Goal: Information Seeking & Learning: Learn about a topic

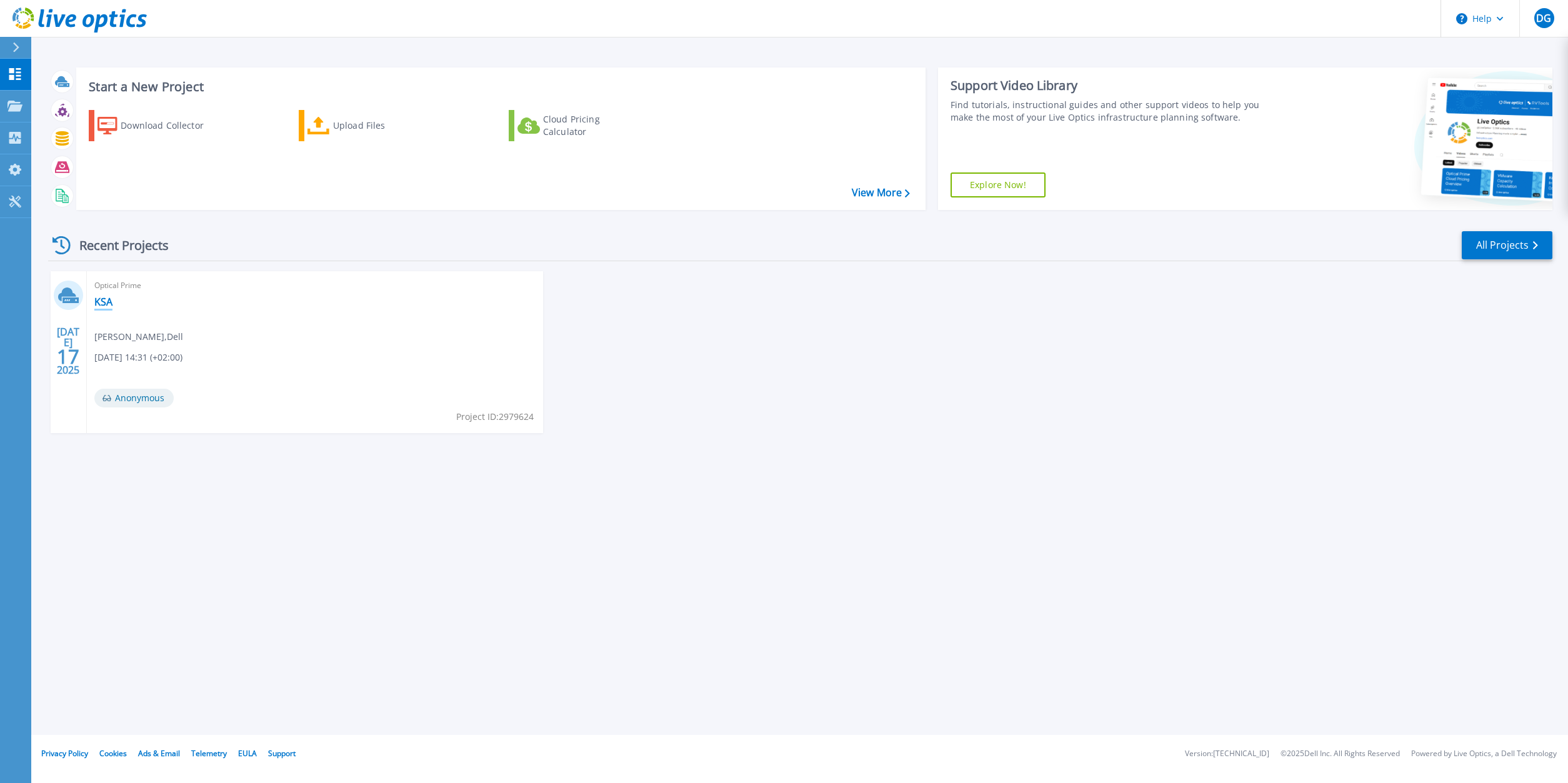
click at [100, 303] on link "KSA" at bounding box center [103, 301] width 18 height 12
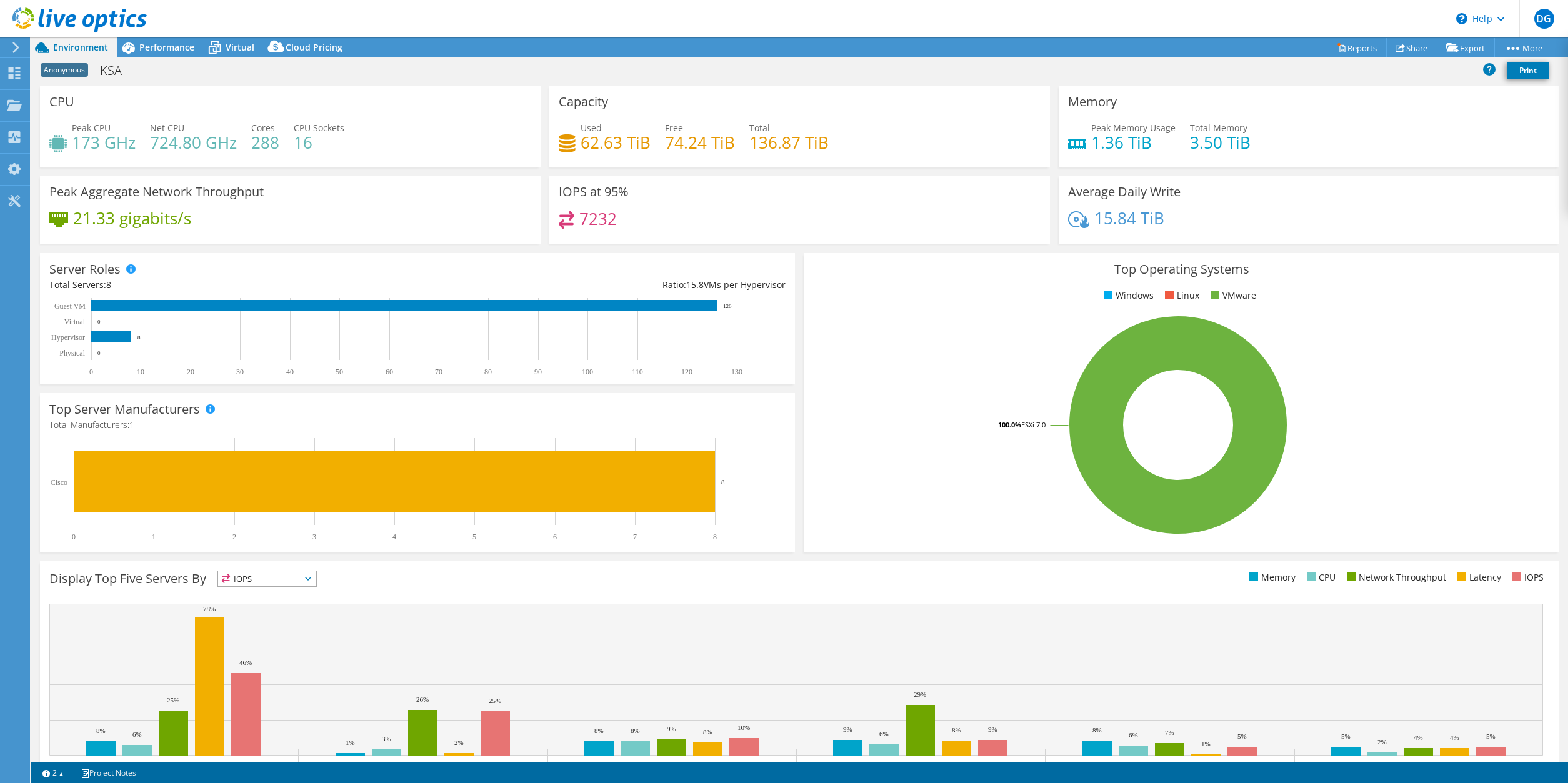
select select "USD"
drag, startPoint x: 646, startPoint y: 140, endPoint x: 580, endPoint y: 141, distance: 66.0
click at [580, 141] on div "Used 62.63 TiB" at bounding box center [604, 136] width 92 height 28
click at [211, 49] on icon at bounding box center [214, 47] width 22 height 22
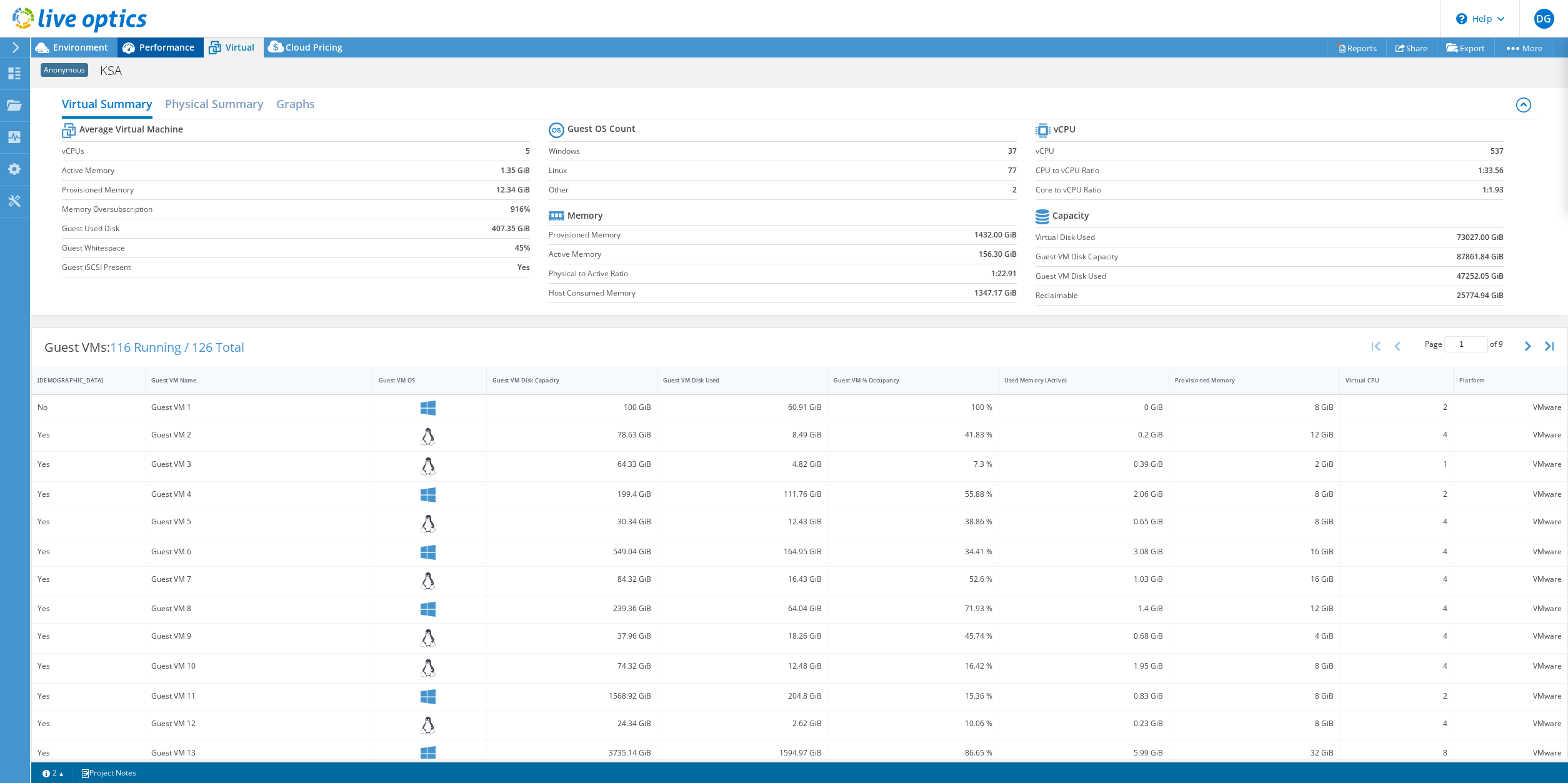
click at [156, 48] on span "Performance" at bounding box center [167, 47] width 55 height 12
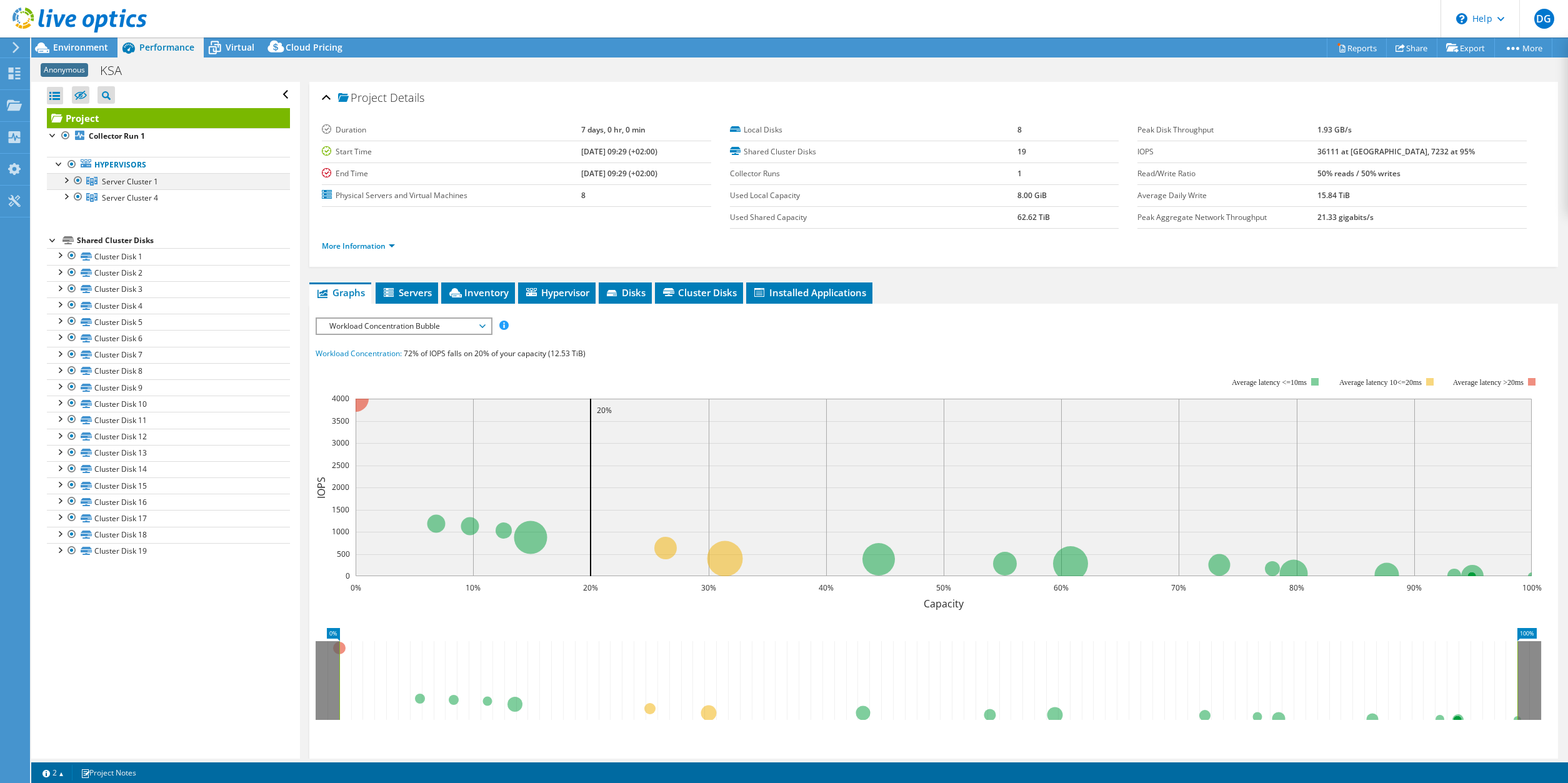
click at [65, 181] on div at bounding box center [65, 179] width 12 height 12
click at [66, 298] on div at bounding box center [65, 293] width 12 height 12
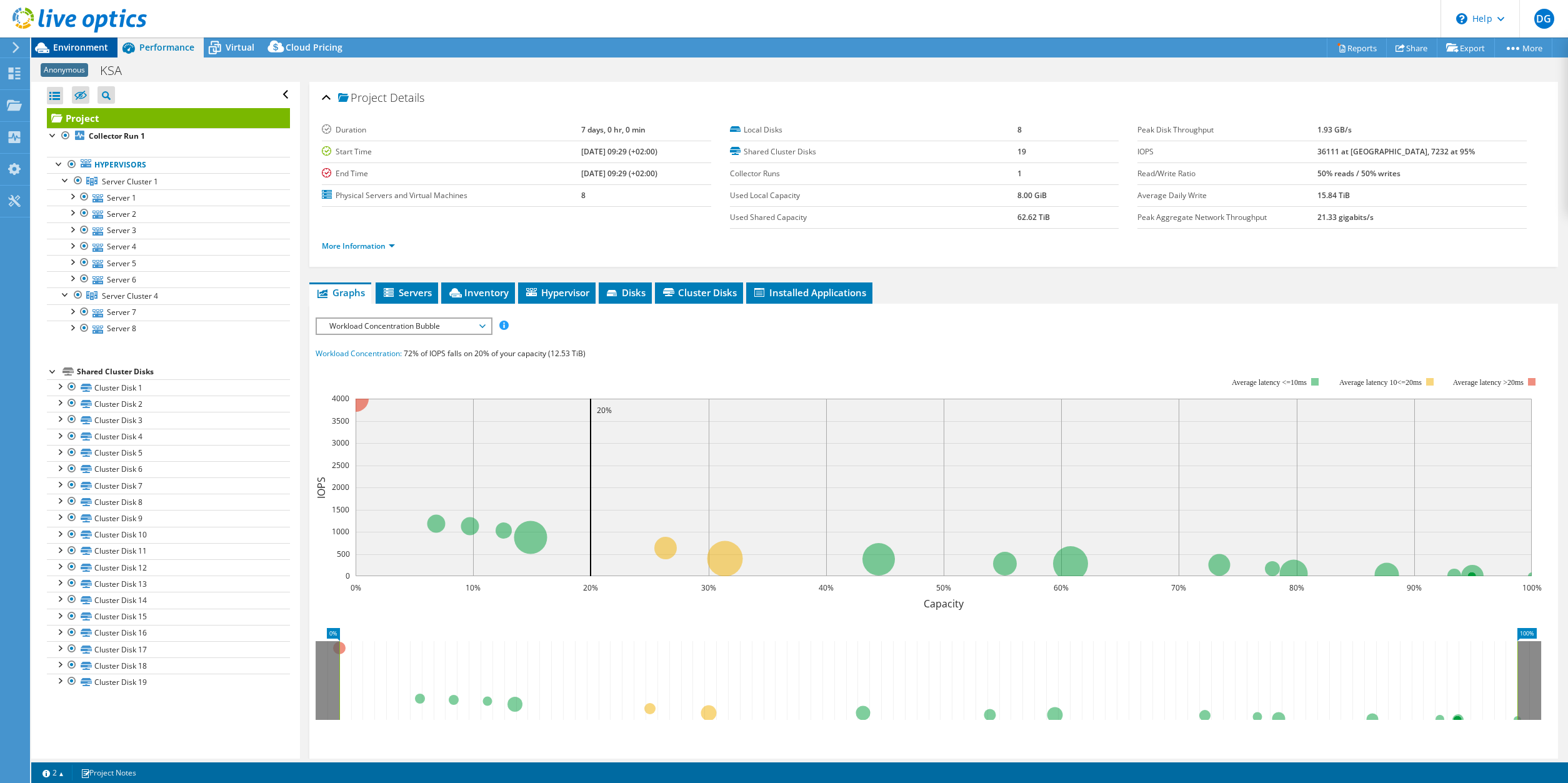
click at [79, 50] on span "Environment" at bounding box center [80, 47] width 55 height 12
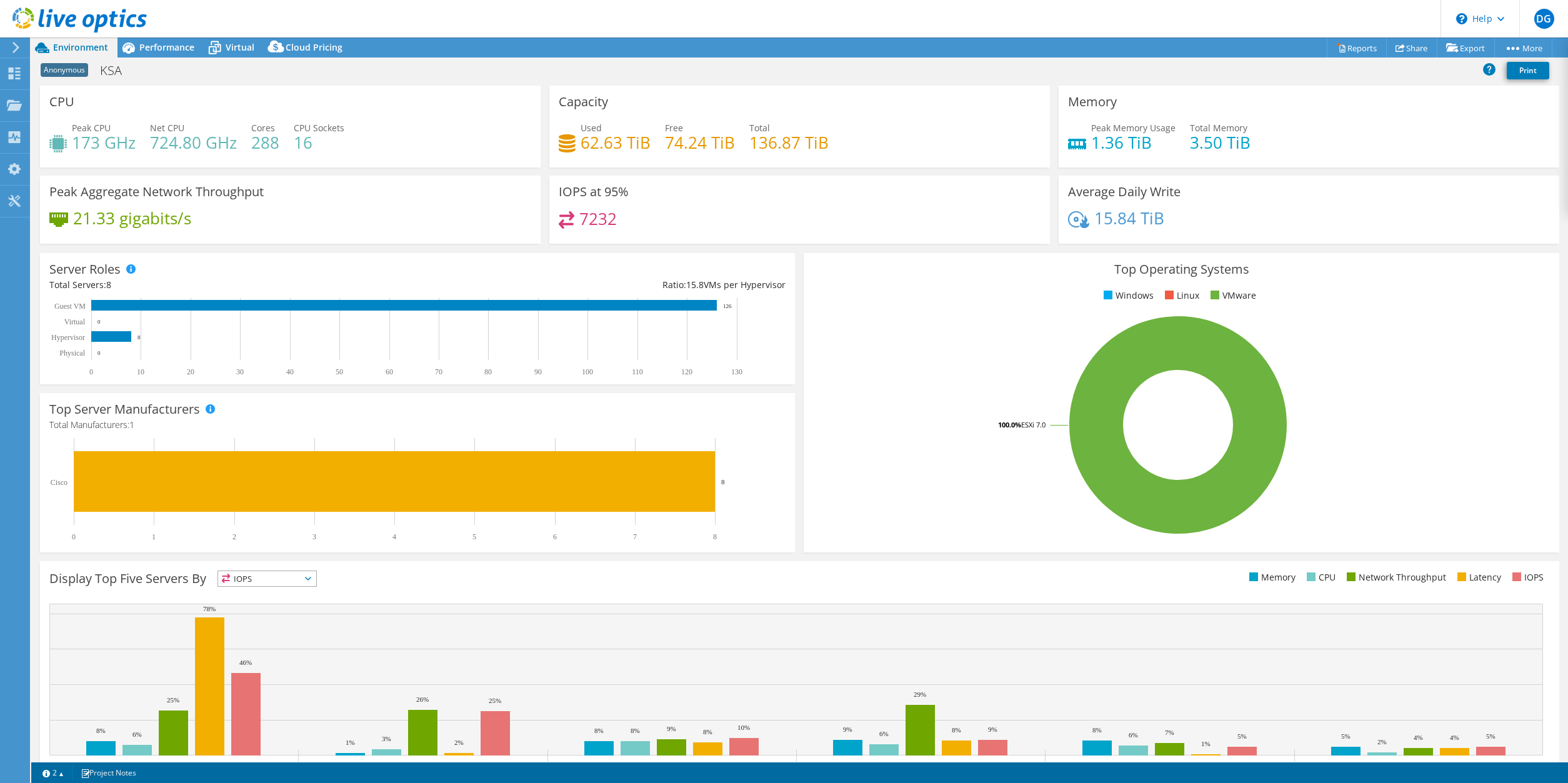
click at [386, 27] on header "DG End User [PERSON_NAME] [PERSON_NAME][EMAIL_ADDRESS][PERSON_NAME][DOMAIN_NAME…" at bounding box center [784, 19] width 1568 height 37
drag, startPoint x: 75, startPoint y: 142, endPoint x: 311, endPoint y: 146, distance: 236.0
click at [311, 146] on div "Peak CPU 173 GHz Net CPU 724.80 GHz Cores 288 CPU Sockets 16" at bounding box center [290, 141] width 482 height 40
click at [369, 150] on div "Peak CPU 173 GHz Net CPU 724.80 GHz Cores 288 CPU Sockets 16" at bounding box center [290, 141] width 482 height 40
